Goal: Transaction & Acquisition: Purchase product/service

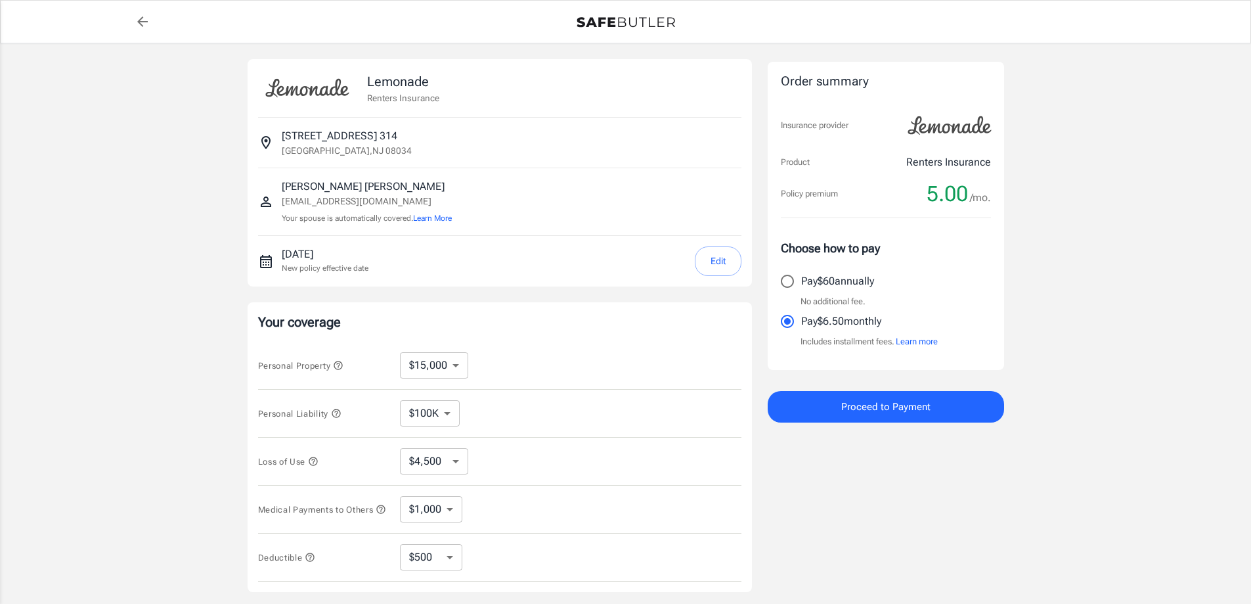
select select "15000"
select select "500"
click at [718, 269] on button "Edit" at bounding box center [718, 261] width 47 height 30
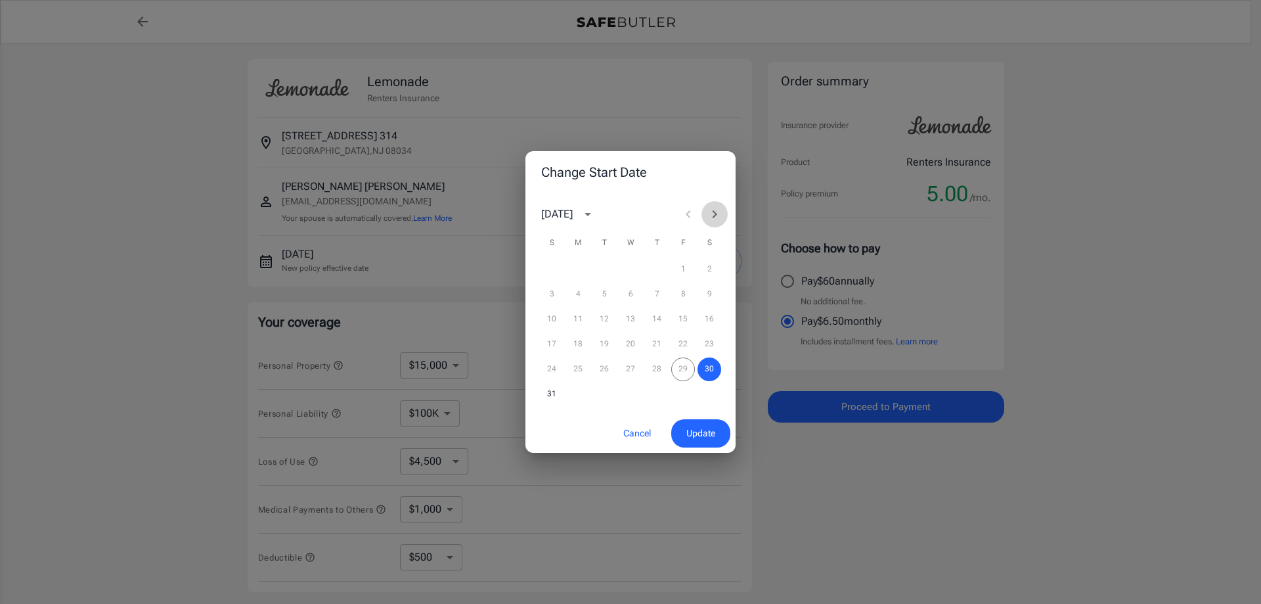
click at [718, 210] on icon "Next month" at bounding box center [715, 214] width 16 height 16
click at [690, 212] on icon "Previous month" at bounding box center [688, 214] width 5 height 8
click at [717, 430] on button "Update" at bounding box center [700, 433] width 59 height 28
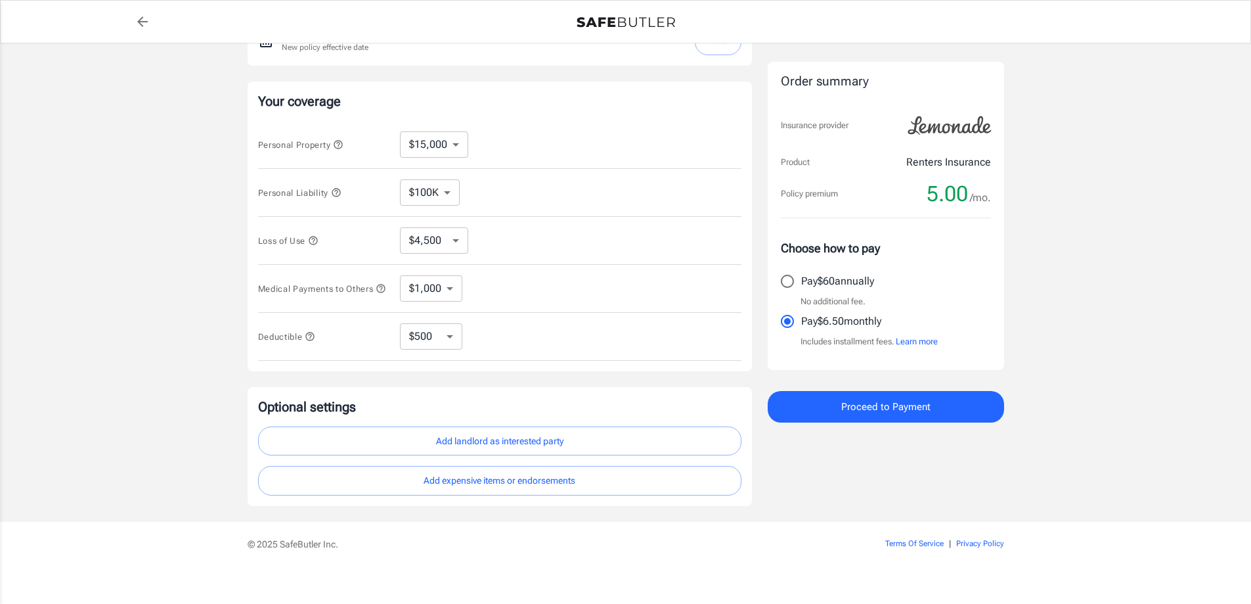
scroll to position [236, 0]
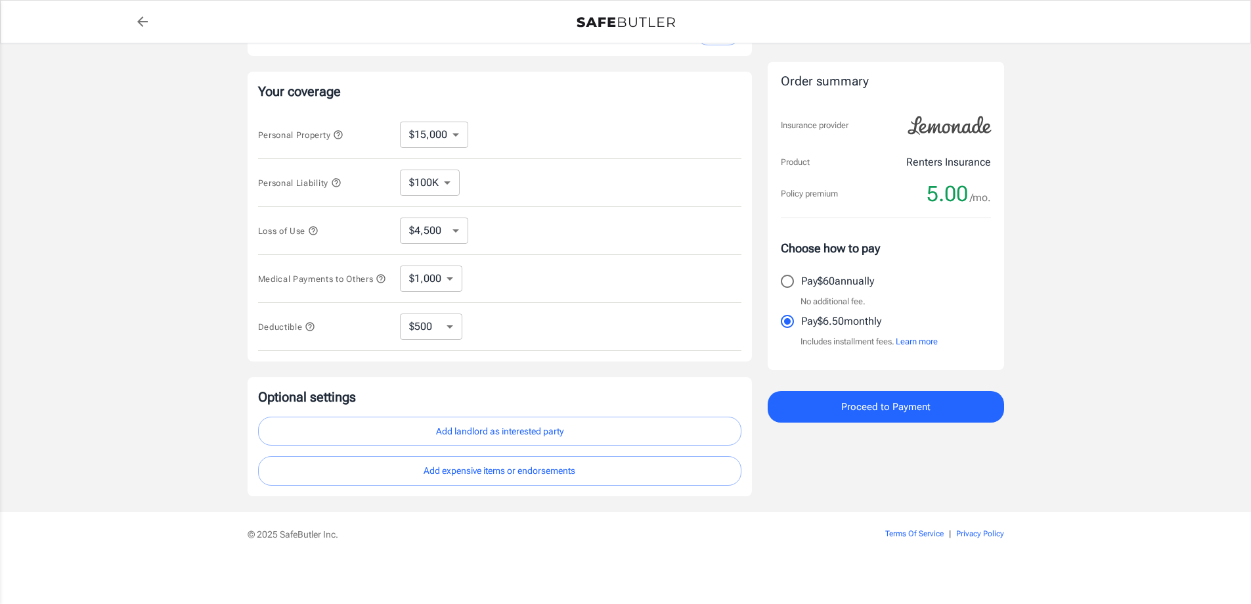
click at [907, 399] on span "Proceed to Payment" at bounding box center [886, 406] width 89 height 17
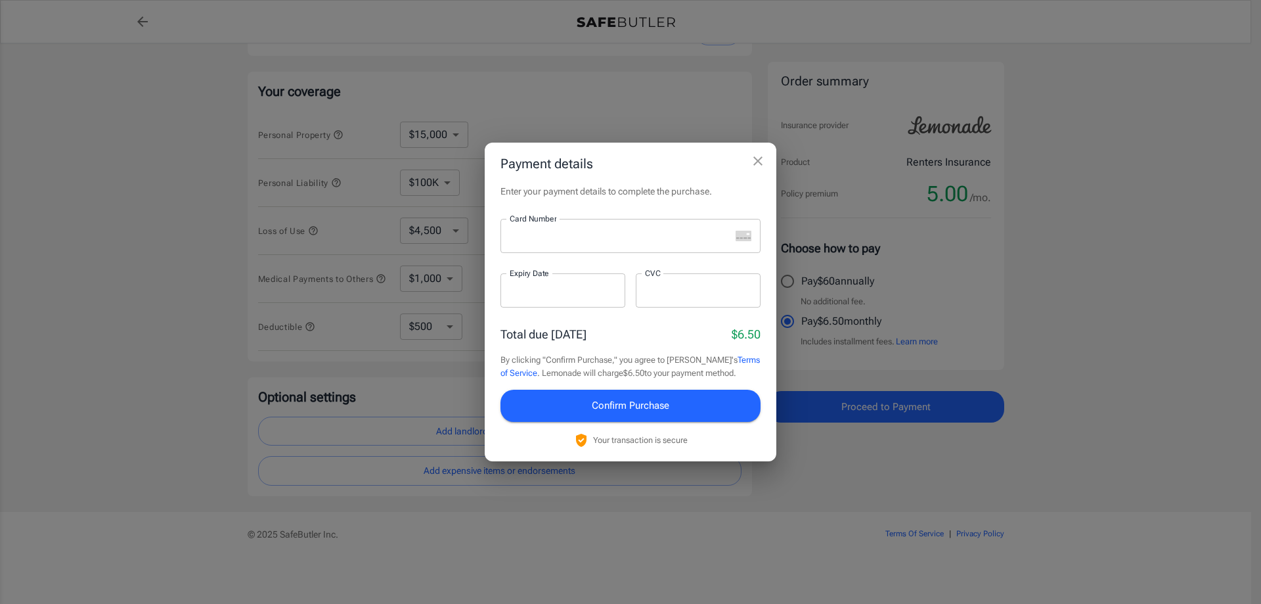
click at [547, 227] on div at bounding box center [616, 236] width 230 height 34
click at [553, 298] on div at bounding box center [563, 290] width 125 height 34
click at [616, 302] on div at bounding box center [563, 290] width 125 height 34
click at [648, 401] on span "Confirm Purchase" at bounding box center [631, 405] width 78 height 17
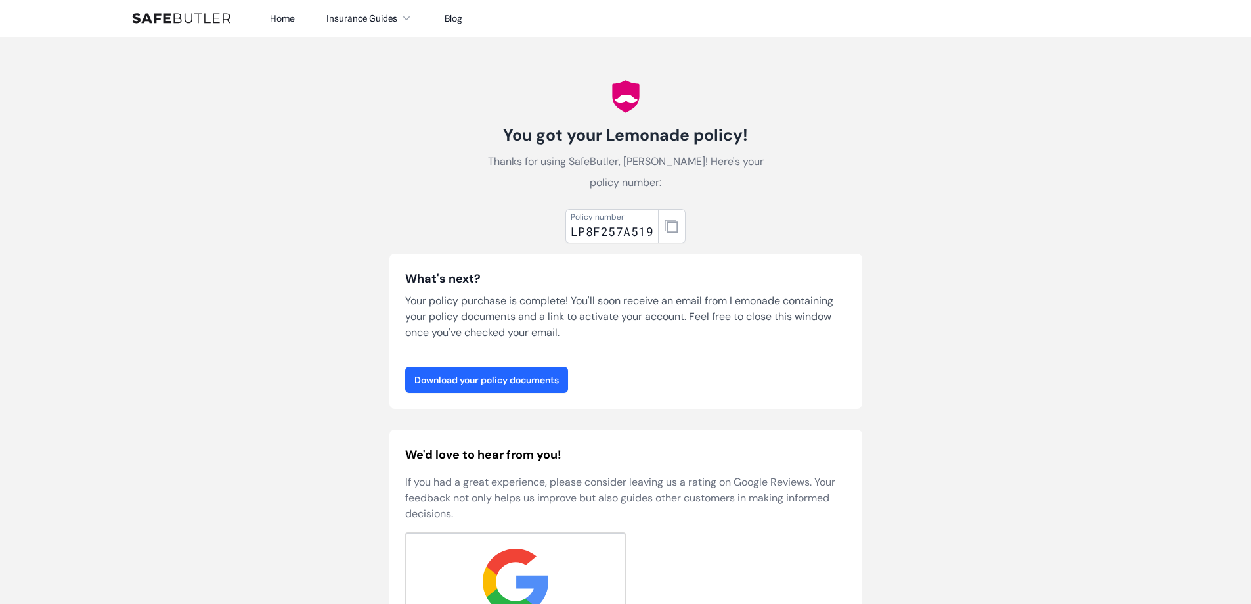
click at [529, 388] on link "Download your policy documents" at bounding box center [486, 380] width 163 height 26
